Goal: Information Seeking & Learning: Learn about a topic

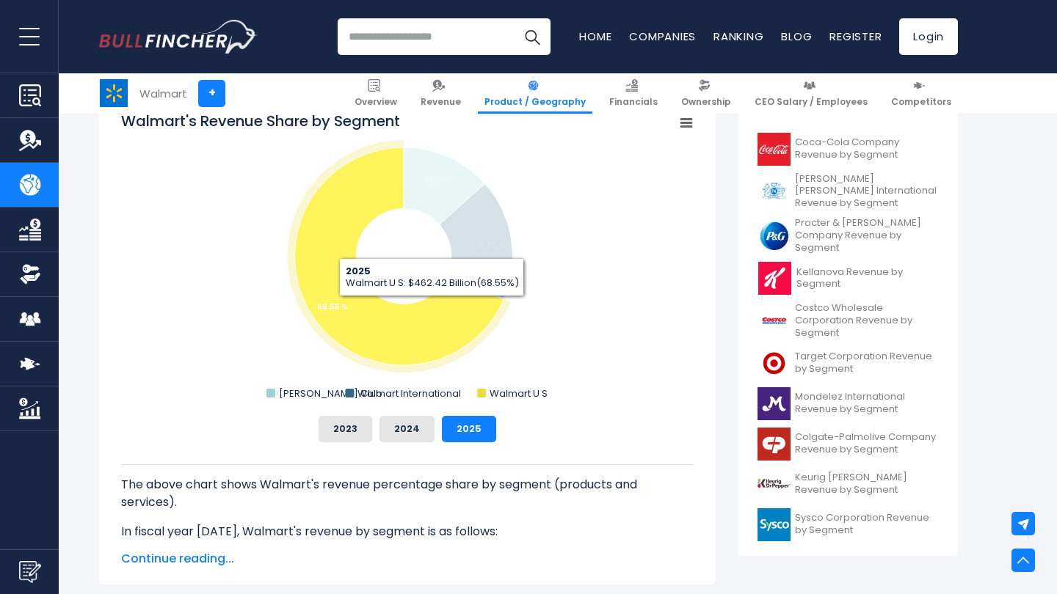
scroll to position [96, 7]
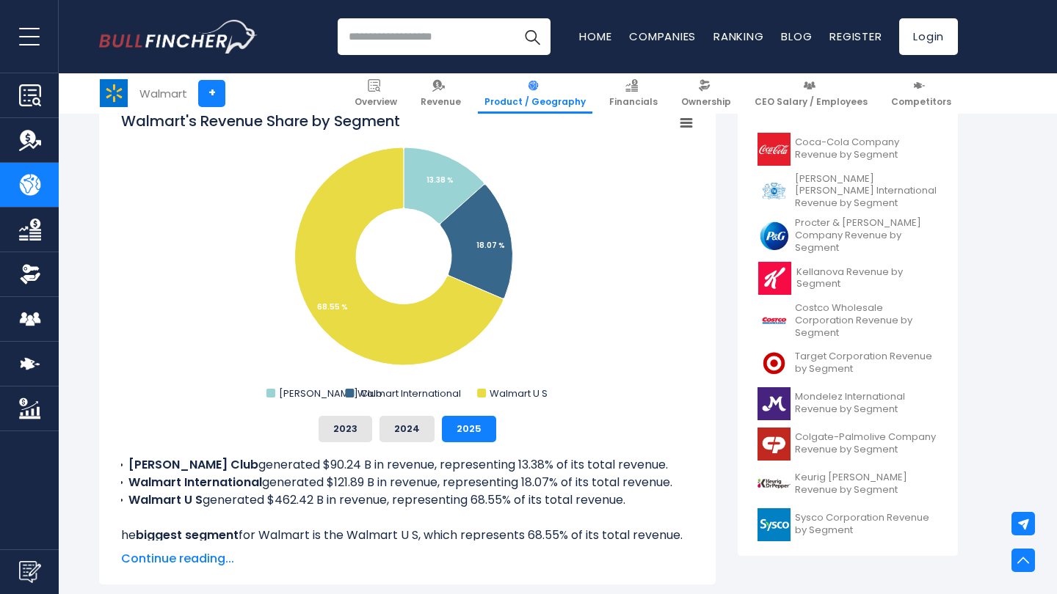
click at [580, 317] on rect "Walmart's Revenue Share by Segment" at bounding box center [407, 257] width 572 height 293
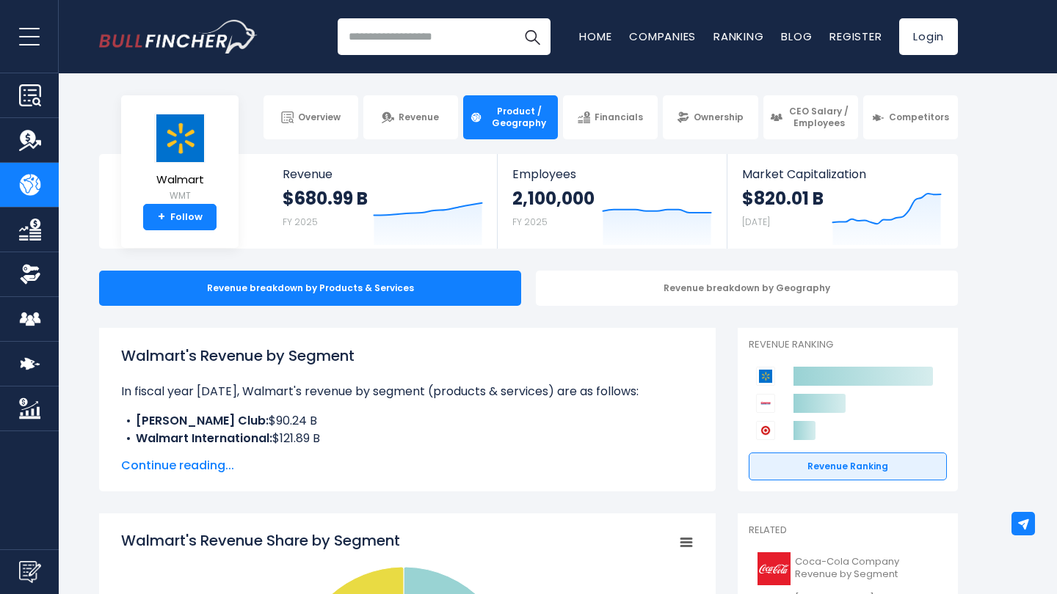
scroll to position [4, 0]
click at [823, 451] on div "Revenue Ranking Created with Highcharts 12.1.2 Walmart;WMT;[URL][DOMAIN_NAME] 6…" at bounding box center [847, 409] width 220 height 163
click at [823, 465] on link "Revenue Ranking" at bounding box center [847, 467] width 198 height 28
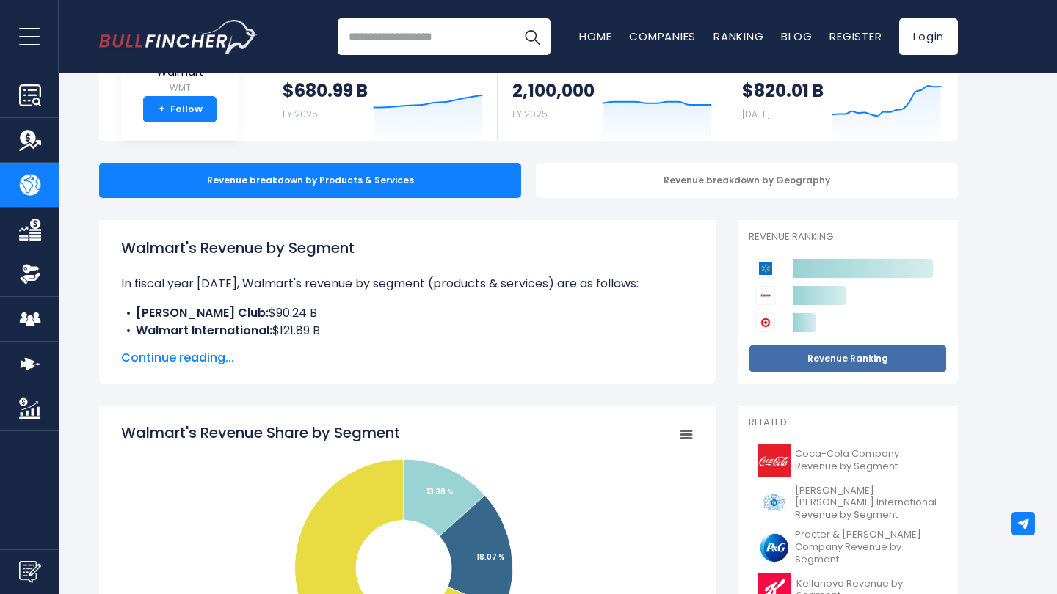
scroll to position [121, 0]
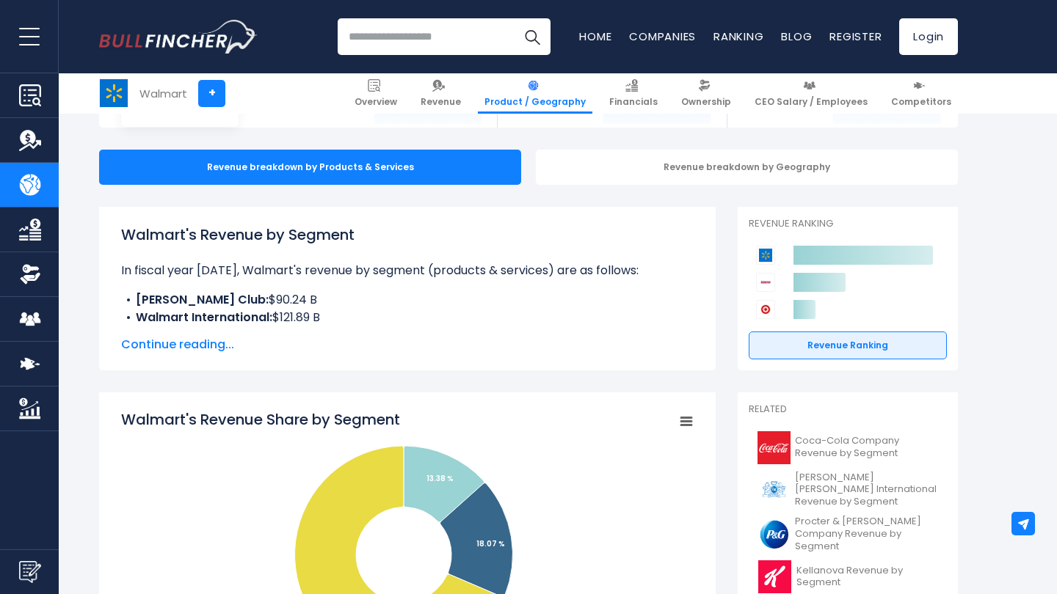
click at [177, 334] on div "Walmart's Revenue by Segment In fiscal year [DATE], Walmart's revenue by segmen…" at bounding box center [407, 289] width 572 height 130
click at [190, 342] on span "Continue reading..." at bounding box center [407, 345] width 572 height 18
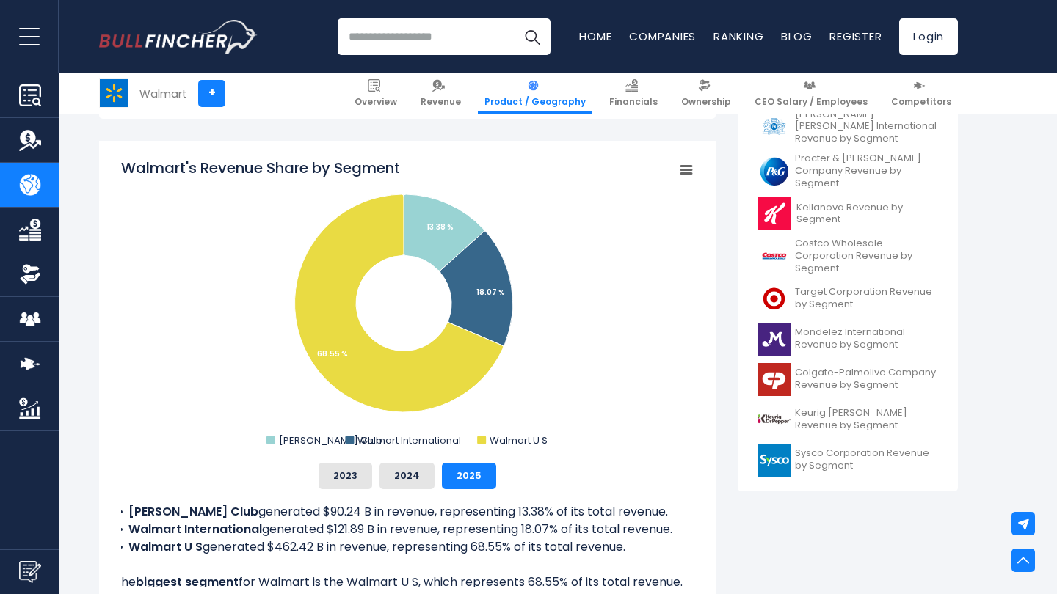
scroll to position [580, 0]
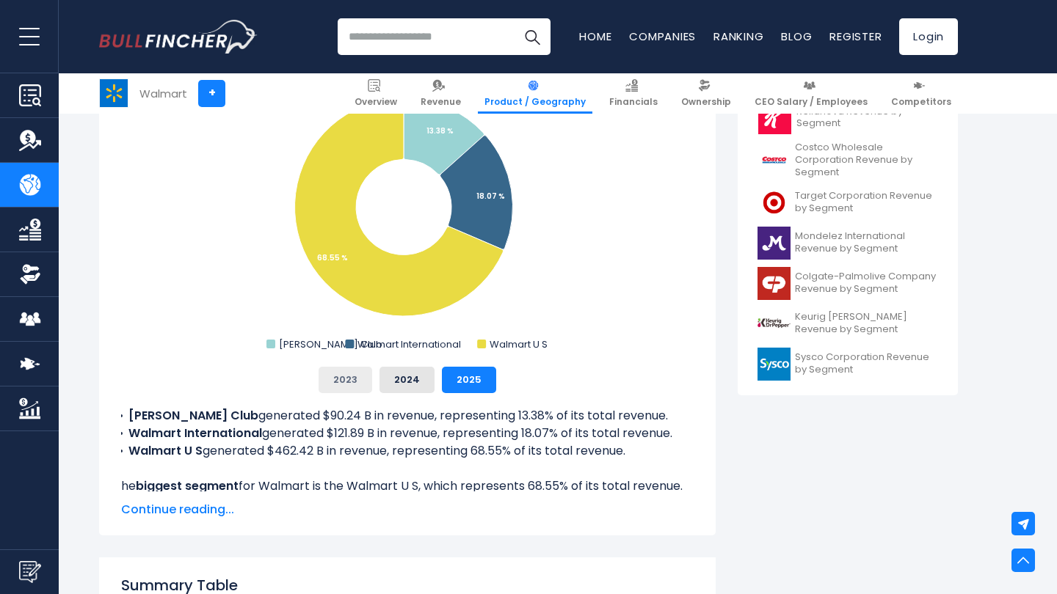
click at [352, 377] on button "2023" at bounding box center [345, 380] width 54 height 26
click at [423, 376] on button "2024" at bounding box center [406, 380] width 55 height 26
click at [462, 376] on button "2025" at bounding box center [469, 380] width 54 height 26
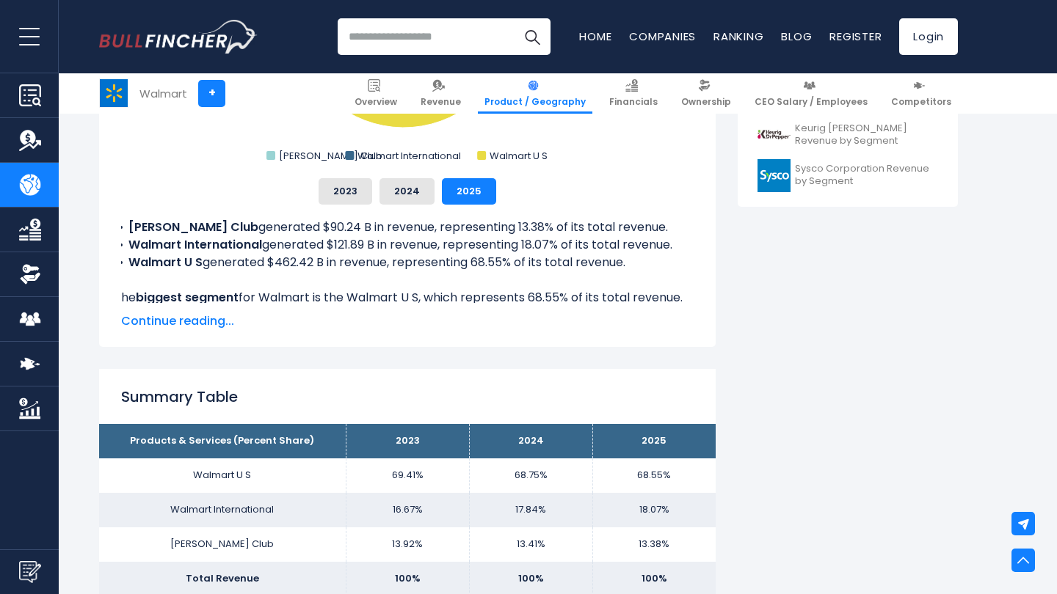
scroll to position [791, 0]
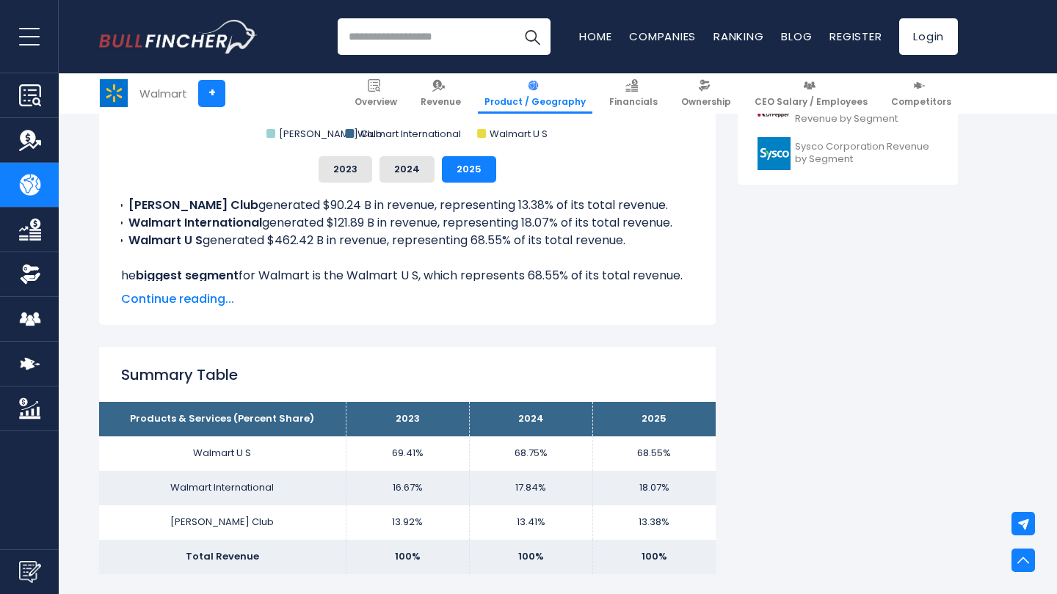
click at [193, 291] on span "Continue reading..." at bounding box center [407, 300] width 572 height 18
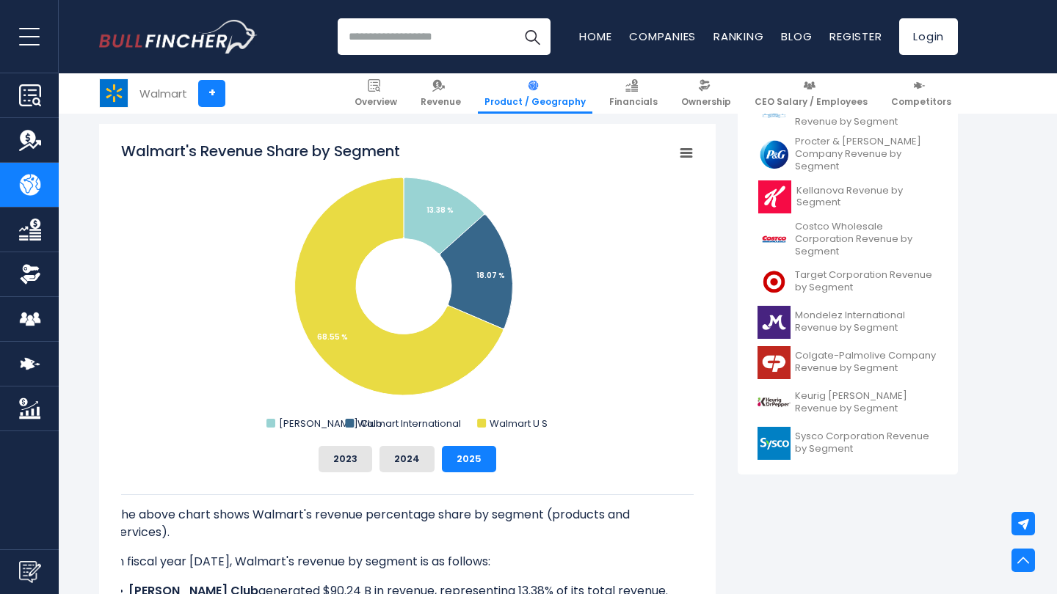
scroll to position [492, 0]
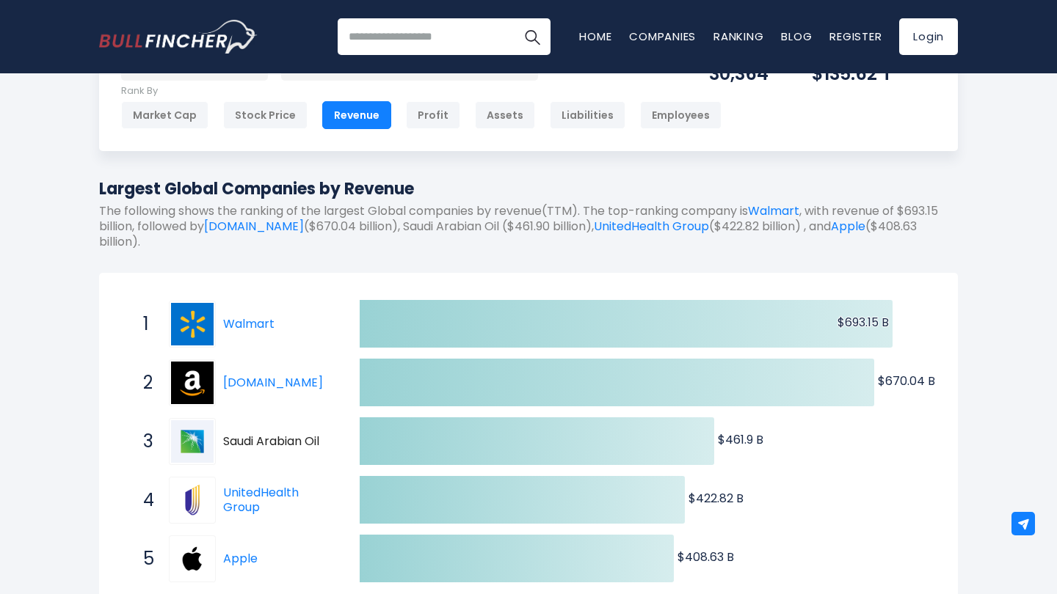
scroll to position [73, 0]
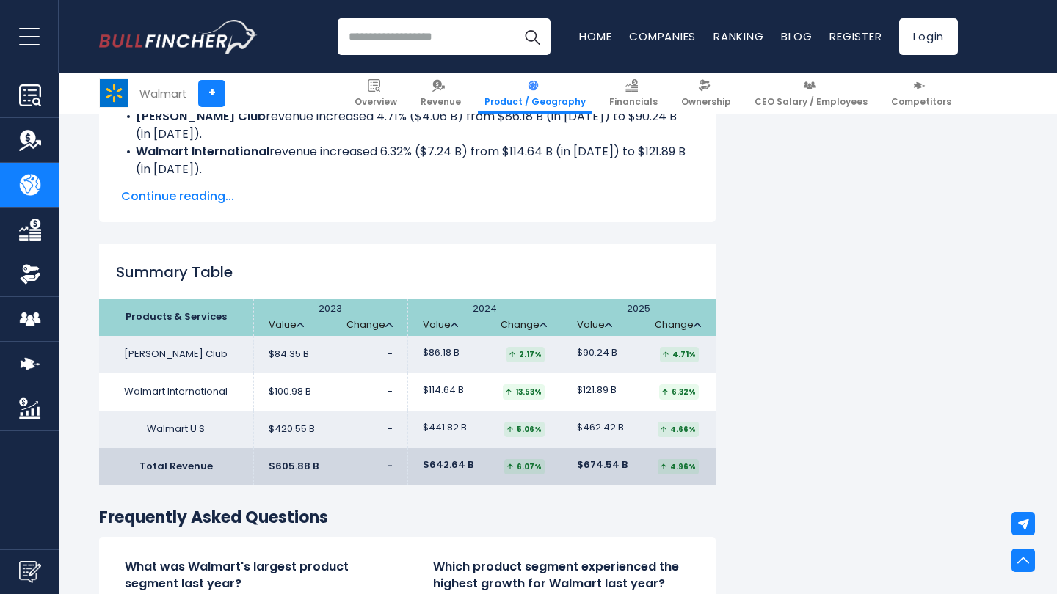
scroll to position [2119, 0]
click at [274, 464] on span "$605.88 B" at bounding box center [294, 468] width 50 height 12
drag, startPoint x: 274, startPoint y: 464, endPoint x: 307, endPoint y: 464, distance: 32.3
click at [307, 464] on span "$605.88 B" at bounding box center [294, 468] width 50 height 12
click at [316, 468] on span "$605.88 B" at bounding box center [294, 468] width 50 height 12
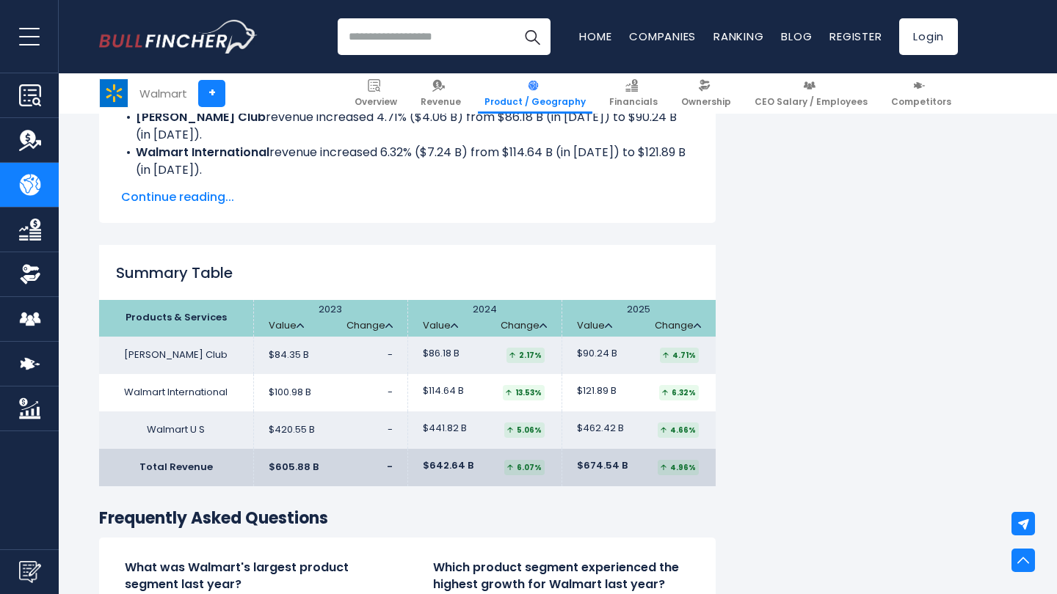
click at [467, 462] on span "$642.64 B" at bounding box center [448, 466] width 51 height 12
drag, startPoint x: 467, startPoint y: 462, endPoint x: 430, endPoint y: 469, distance: 37.3
click at [430, 469] on td "$642.64 B 6.07%" at bounding box center [484, 467] width 154 height 37
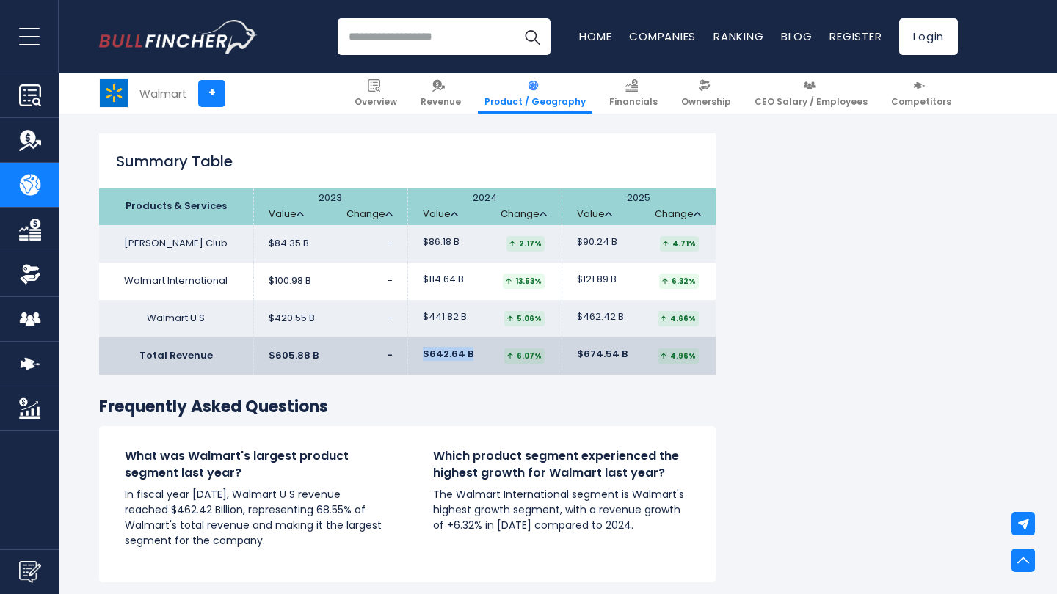
scroll to position [2232, 0]
